Goal: Complete application form: Complete application form

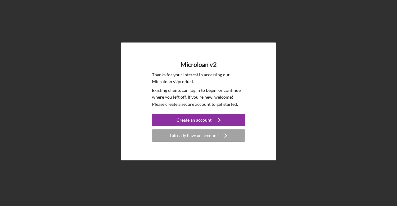
click at [205, 119] on div "Create an account" at bounding box center [194, 120] width 35 height 12
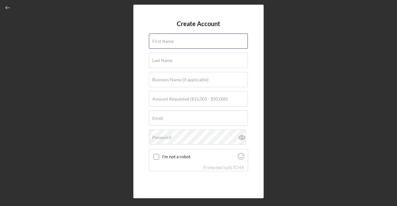
click at [201, 42] on div "First Name" at bounding box center [198, 42] width 99 height 16
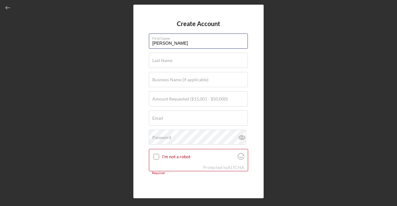
type input "[PERSON_NAME]"
type input "PHI"
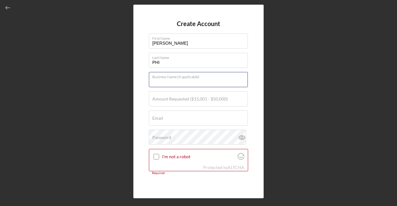
type input "Q"
type input "OBSESSION SKIN AND BODY CARE, LLC"
click at [169, 97] on label "Amount Requested ($15,001 - $50,000)" at bounding box center [189, 99] width 75 height 5
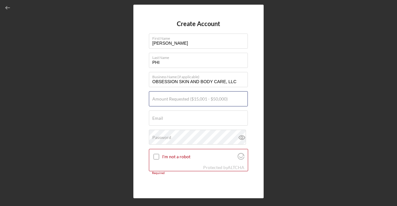
click at [169, 97] on input "Amount Requested ($15,001 - $50,000)" at bounding box center [198, 98] width 99 height 15
type input "$15,000"
click at [170, 117] on div "Email Required" at bounding box center [198, 119] width 99 height 16
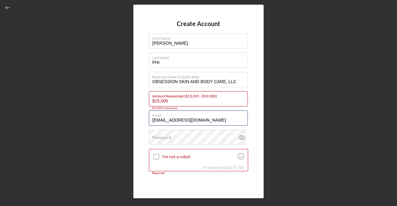
type input "[EMAIL_ADDRESS][DOMAIN_NAME]"
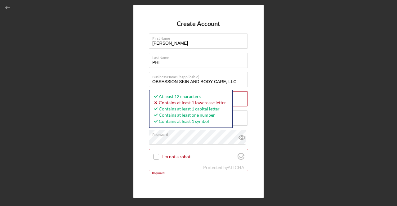
click at [241, 138] on icon at bounding box center [242, 138] width 2 height 2
click at [156, 156] on input "I'm not a robot" at bounding box center [157, 157] width 6 height 6
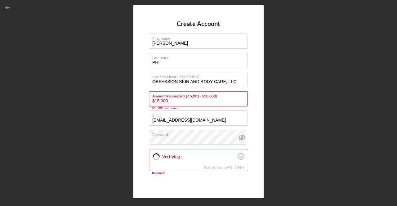
checkbox input "true"
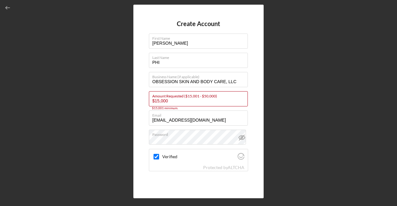
click at [175, 101] on input "$15,000" at bounding box center [198, 98] width 99 height 15
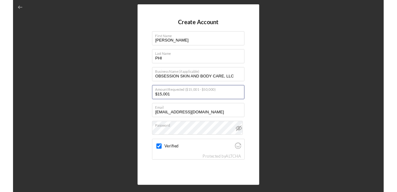
scroll to position [31, 0]
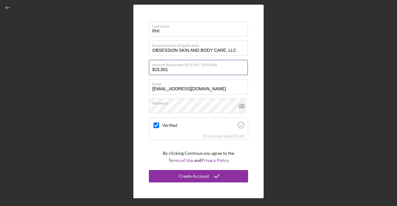
type input "$15,001"
click at [202, 176] on div "Create Account" at bounding box center [194, 176] width 30 height 12
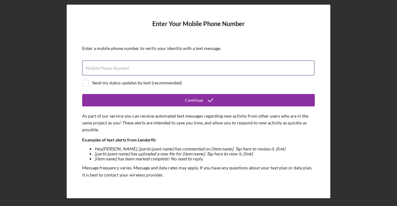
click at [208, 65] on input "Mobile Phone Number" at bounding box center [198, 68] width 233 height 15
type input "[PHONE_NUMBER]"
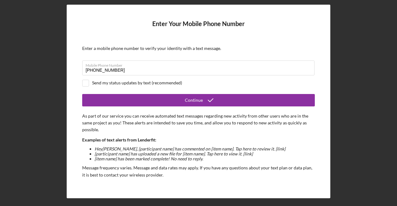
click at [86, 82] on input "checkbox" at bounding box center [86, 83] width 6 height 6
checkbox input "true"
click at [167, 99] on button "Continue" at bounding box center [198, 100] width 233 height 12
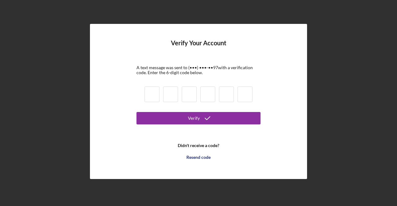
click at [153, 93] on input at bounding box center [152, 95] width 15 height 16
type input "8"
type input "6"
type input "5"
type input "4"
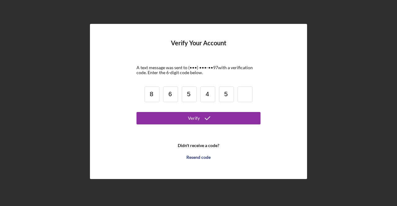
type input "5"
type input "2"
click at [178, 121] on button "Verify" at bounding box center [199, 118] width 124 height 12
